Goal: Find specific page/section: Find specific page/section

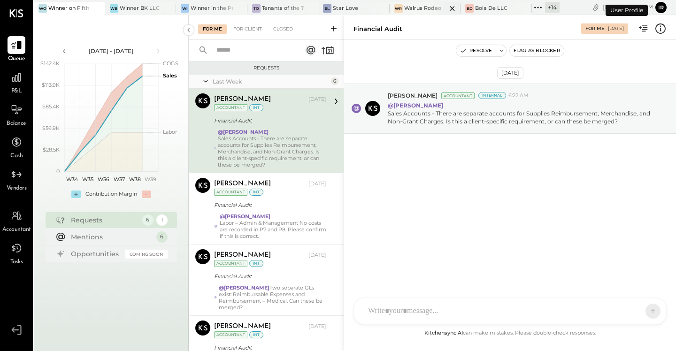
click at [427, 11] on div "Walrus Rodeo" at bounding box center [422, 9] width 37 height 8
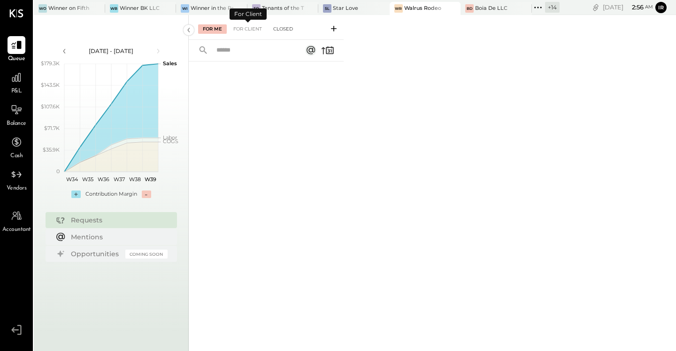
click at [281, 28] on div "Closed" at bounding box center [282, 28] width 29 height 9
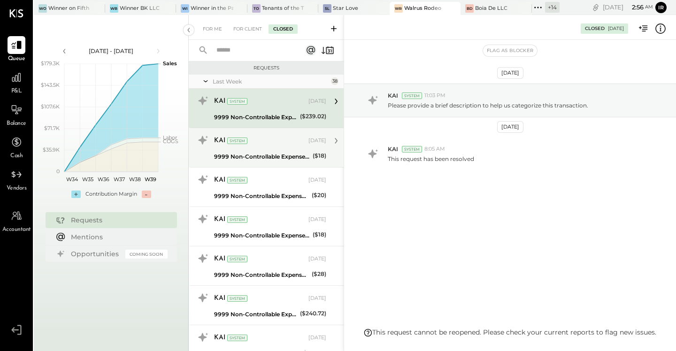
click at [269, 138] on div "KAI System" at bounding box center [260, 140] width 92 height 9
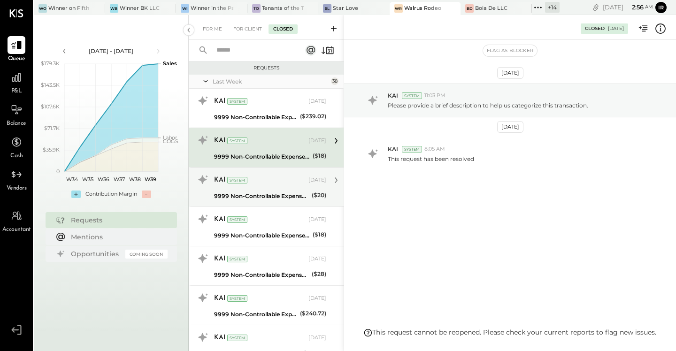
click at [259, 174] on div "KAI System [DATE]" at bounding box center [270, 180] width 112 height 13
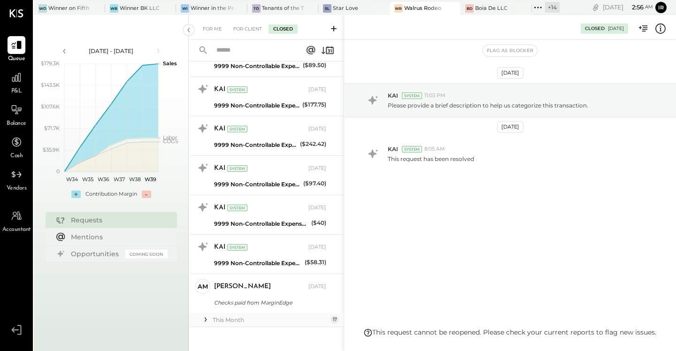
scroll to position [1278, 0]
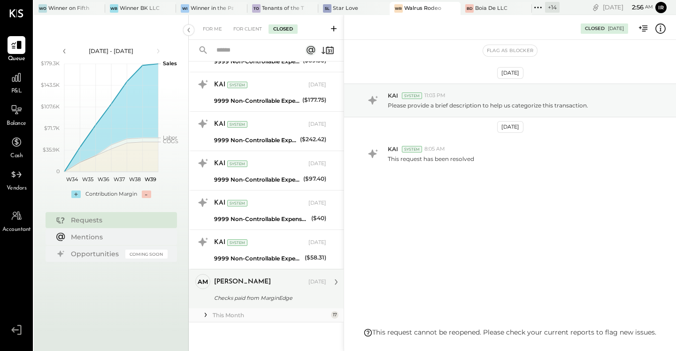
click at [279, 286] on div "[PERSON_NAME]" at bounding box center [260, 281] width 92 height 9
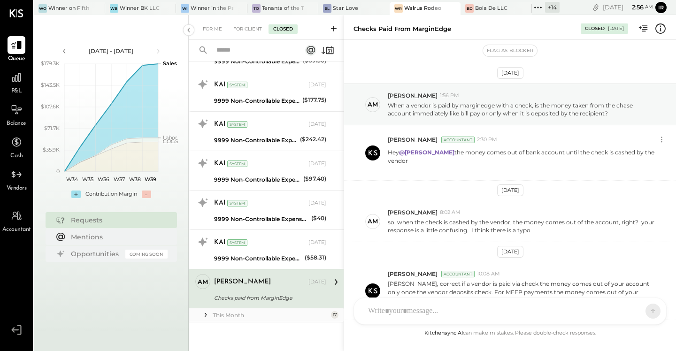
scroll to position [88, 0]
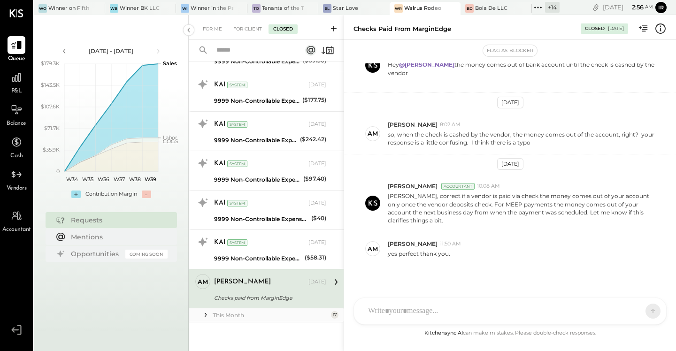
click at [235, 313] on div "This Month" at bounding box center [271, 315] width 116 height 8
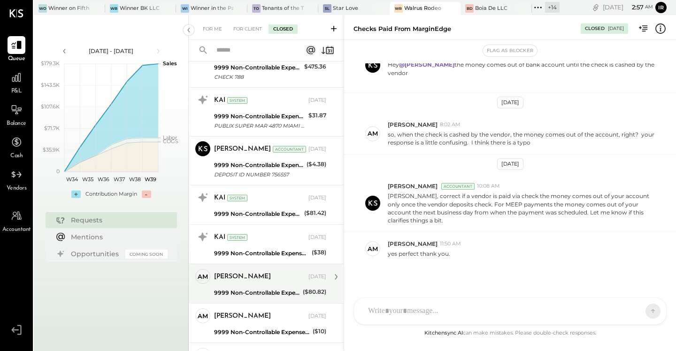
scroll to position [1812, 0]
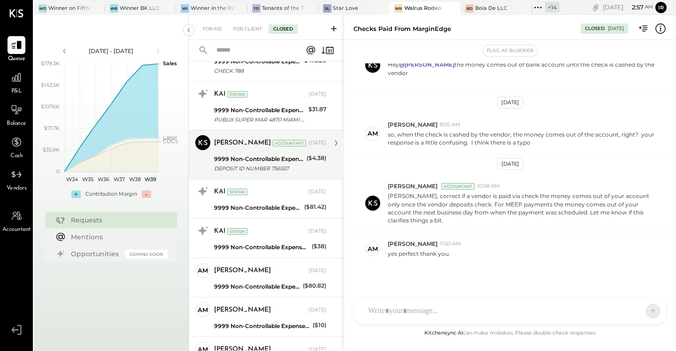
click at [265, 130] on div "[PERSON_NAME] Accountant [PERSON_NAME] Accountant [DATE] 9999 Non-Controllable …" at bounding box center [266, 154] width 155 height 49
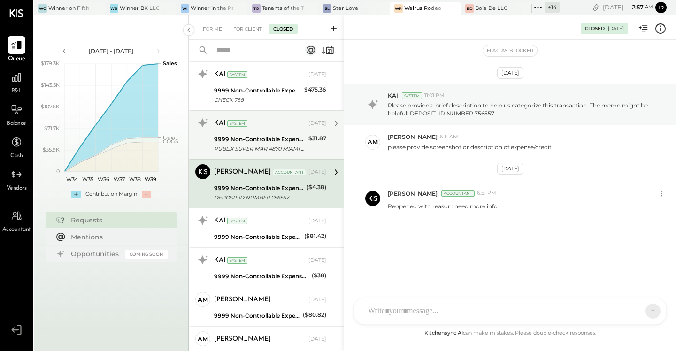
scroll to position [1776, 0]
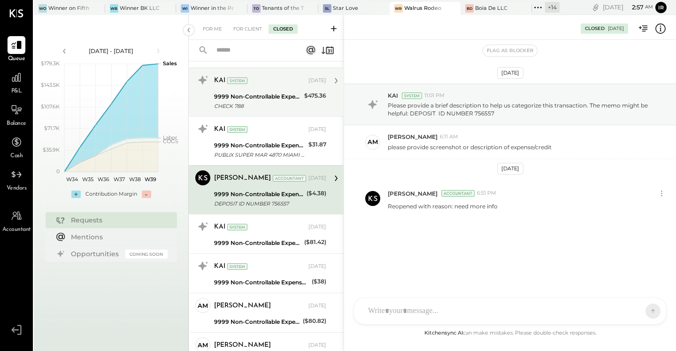
click at [270, 104] on div "CHECK 788" at bounding box center [257, 105] width 87 height 9
